Goal: Task Accomplishment & Management: Use online tool/utility

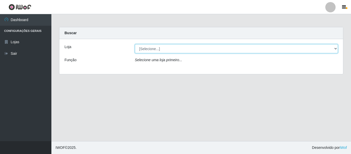
click at [173, 48] on select "[Selecione...] Hiper Queiroz - [GEOGRAPHIC_DATA]" at bounding box center [236, 48] width 203 height 9
select select "497"
click at [135, 44] on select "[Selecione...] Hiper Queiroz - [GEOGRAPHIC_DATA]" at bounding box center [236, 48] width 203 height 9
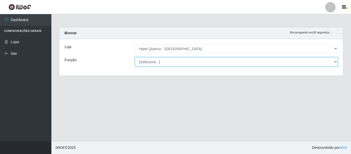
click at [163, 60] on select "[Selecione...] ASG ASG + ASG ++ Embalador Embalador + Embalador ++ Repositor Re…" at bounding box center [236, 61] width 203 height 9
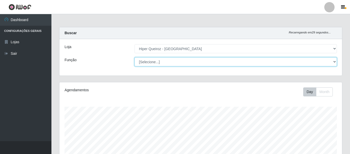
scroll to position [107, 283]
select select "16"
click at [134, 57] on select "[Selecione...] ASG ASG + ASG ++ Embalador Embalador + Embalador ++ Repositor Re…" at bounding box center [235, 61] width 202 height 9
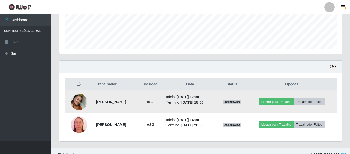
scroll to position [142, 0]
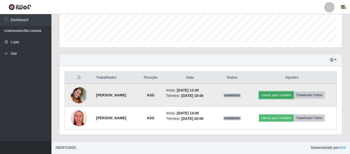
click at [290, 95] on button "Liberar para Trabalho" at bounding box center [276, 95] width 35 height 7
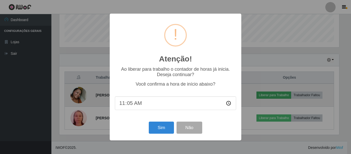
type input "11:56"
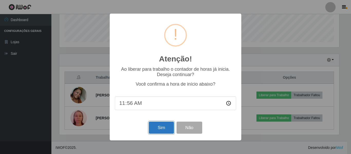
click at [159, 127] on button "Sim" at bounding box center [161, 128] width 25 height 12
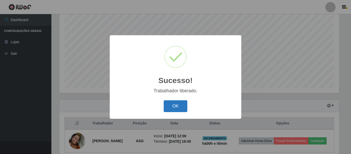
click at [179, 106] on button "OK" at bounding box center [176, 106] width 24 height 12
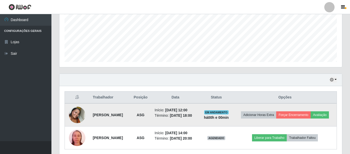
scroll to position [149, 0]
